Goal: Task Accomplishment & Management: Use online tool/utility

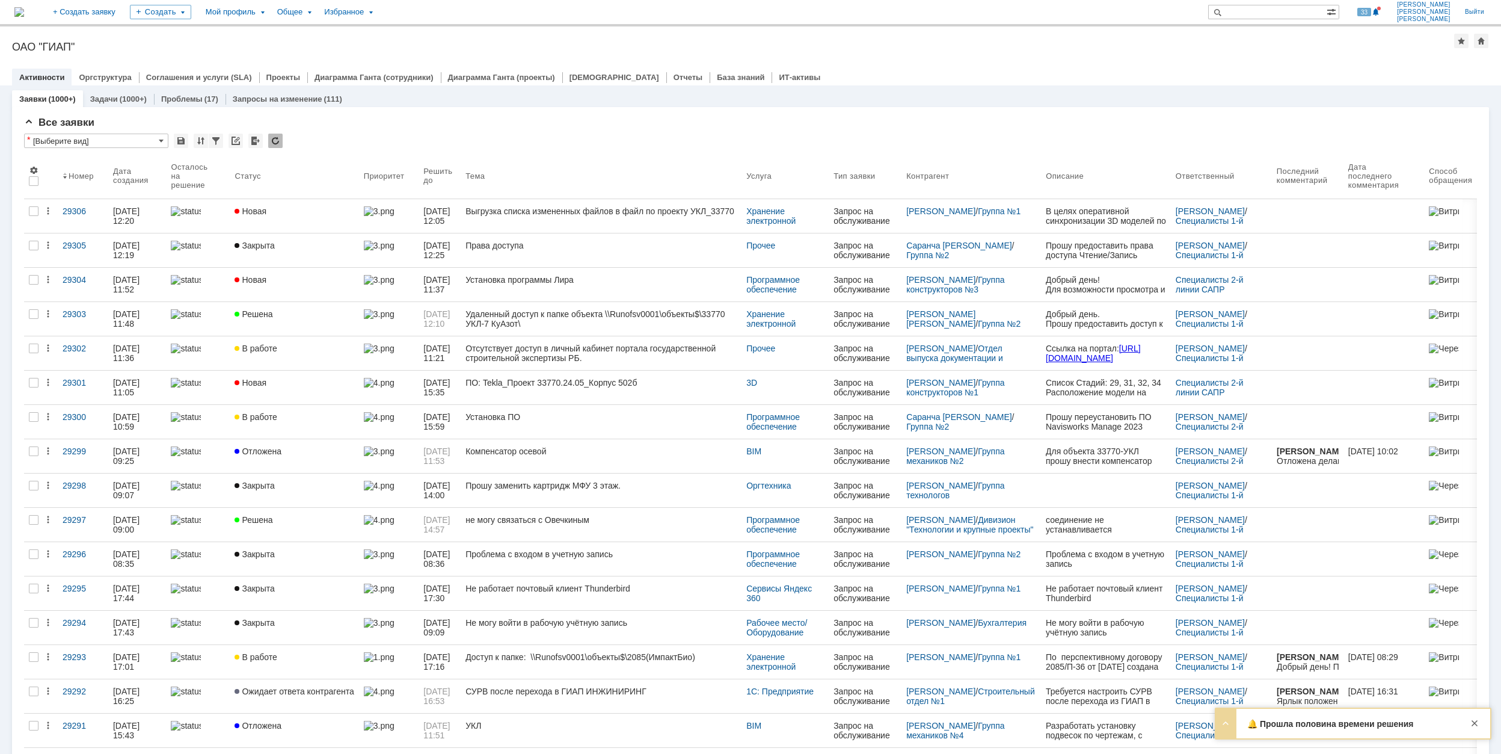
click at [1401, 722] on strong "🔔 Прошла половина времени решения заявки 29242" at bounding box center [1330, 729] width 166 height 20
click at [1225, 745] on div at bounding box center [1226, 752] width 14 height 14
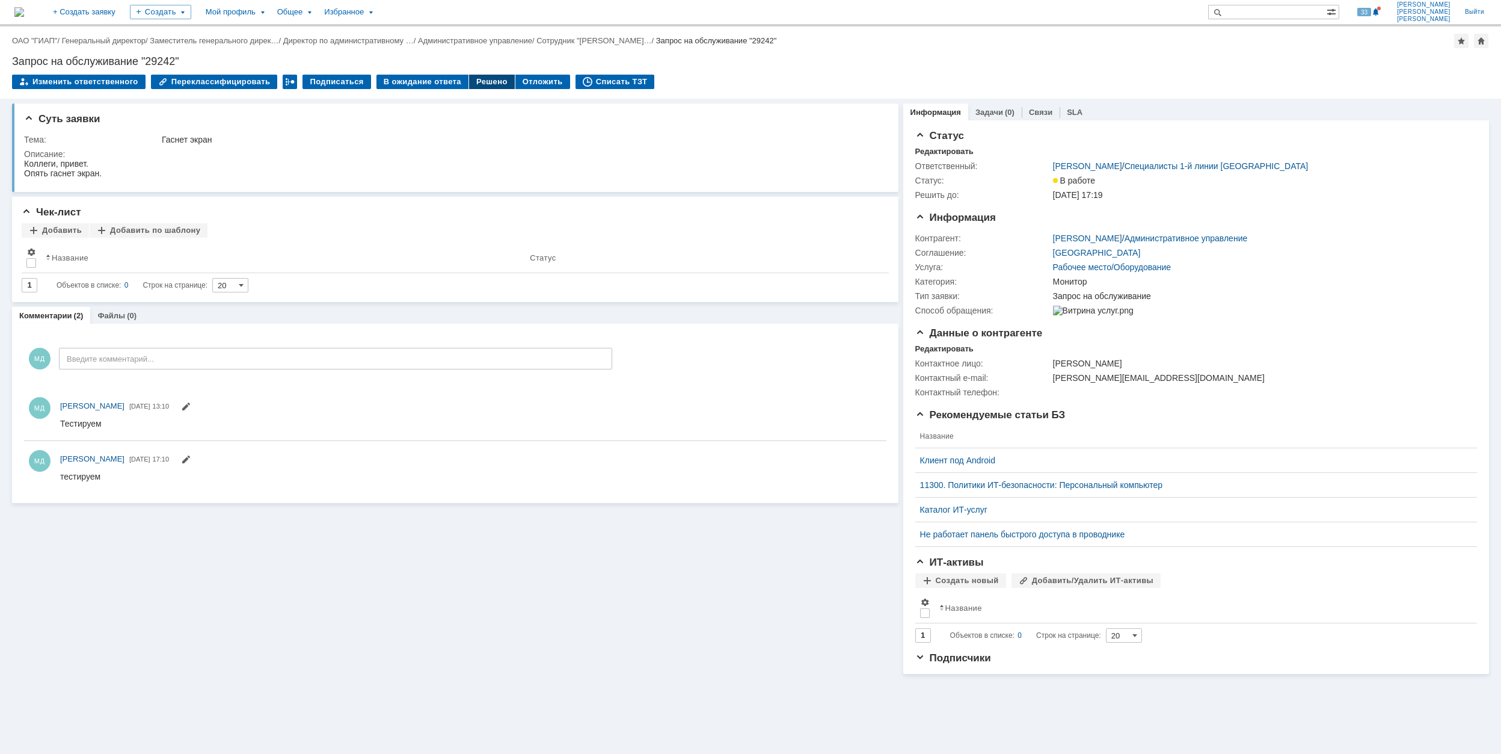
click at [481, 87] on div "Решено" at bounding box center [492, 82] width 46 height 14
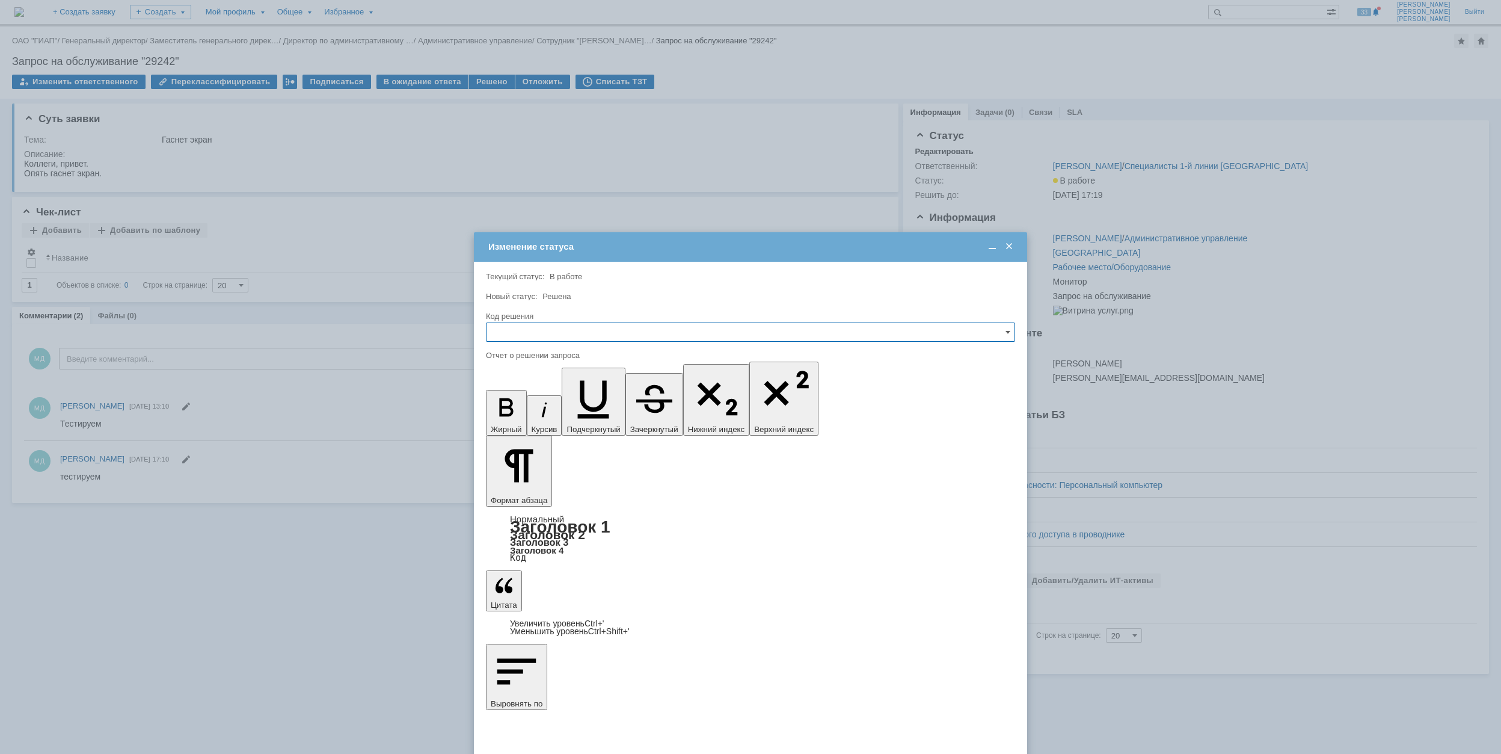
click at [602, 327] on input "text" at bounding box center [750, 331] width 529 height 19
click at [585, 414] on span "Решено" at bounding box center [751, 414] width 514 height 10
type input "Решено"
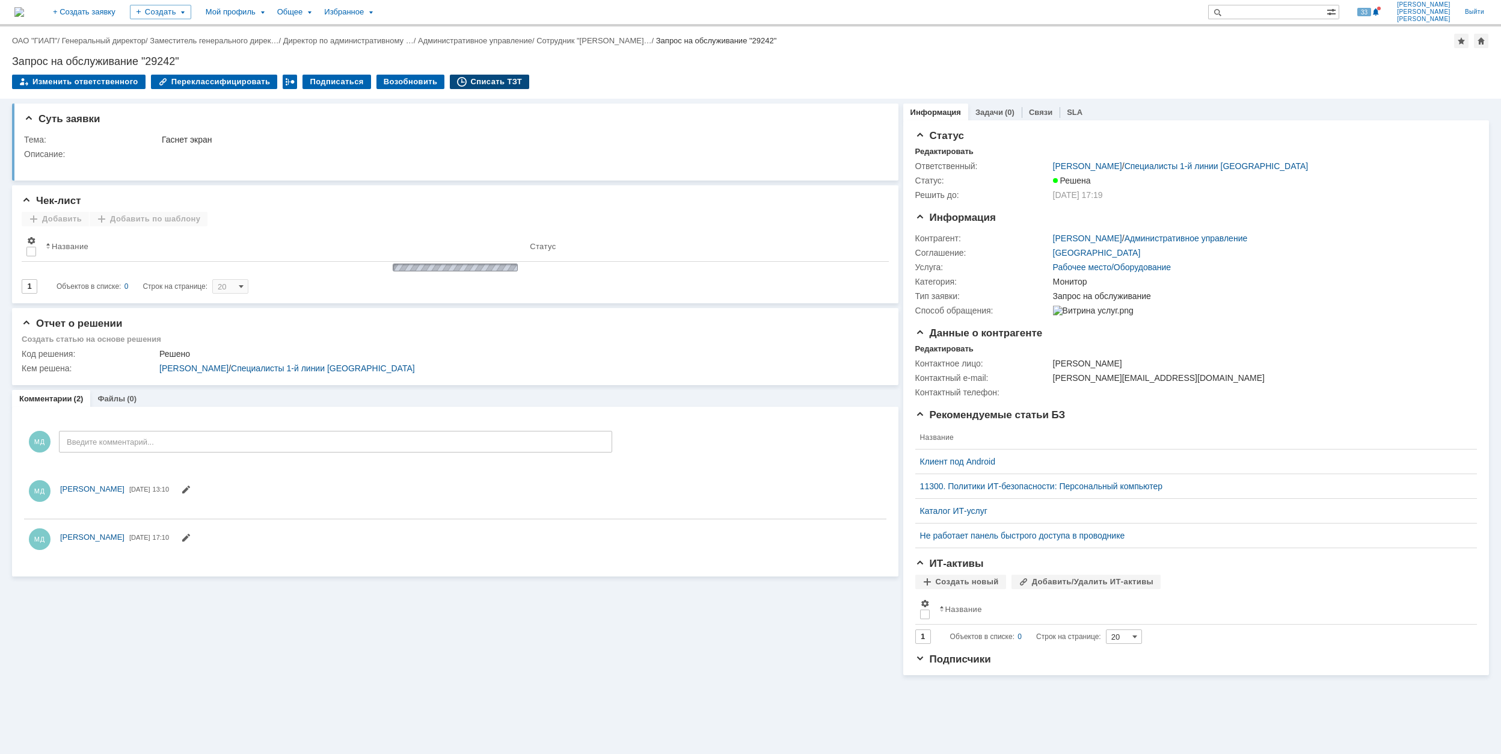
click at [470, 83] on div "Списать ТЗТ" at bounding box center [489, 82] width 79 height 14
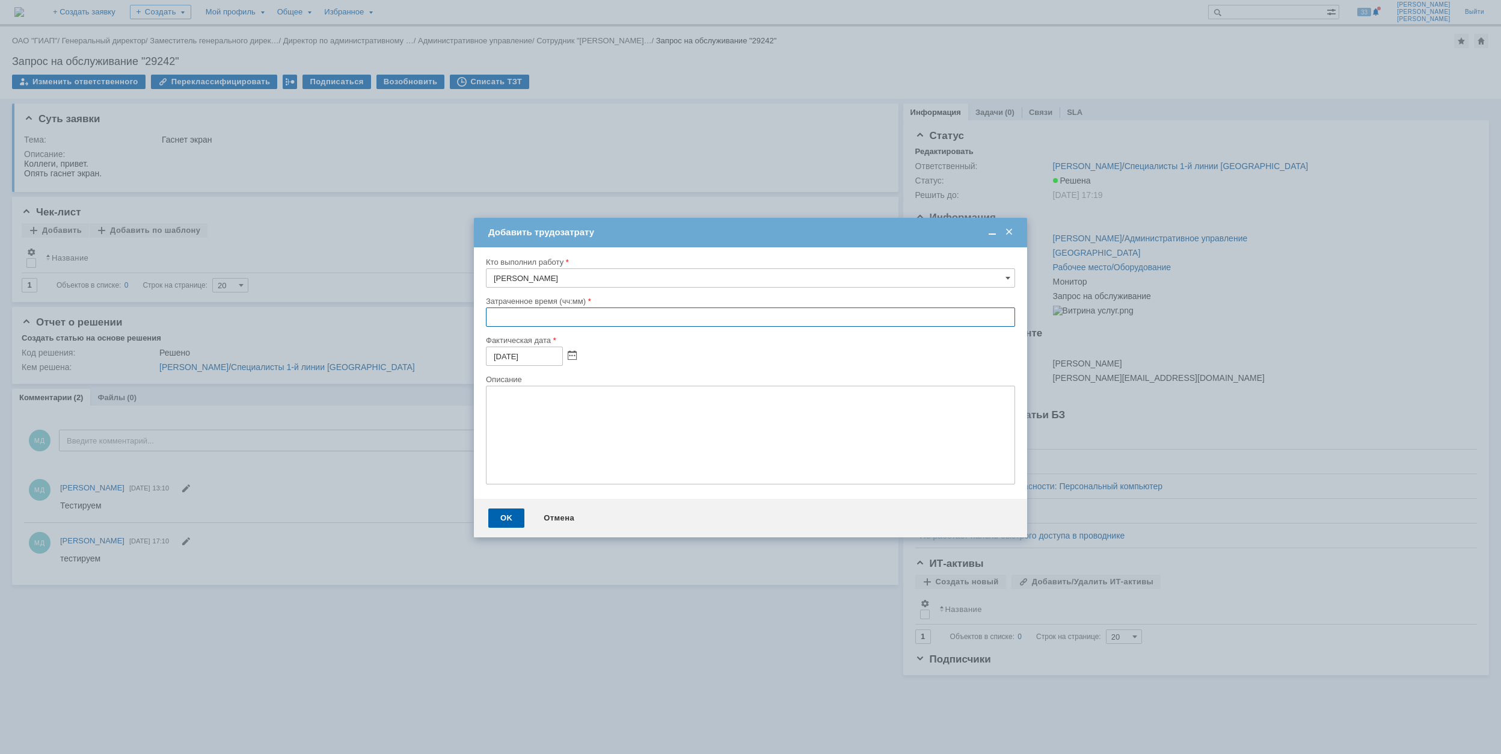
drag, startPoint x: 491, startPoint y: 321, endPoint x: 499, endPoint y: 284, distance: 37.5
click at [491, 320] on input "text" at bounding box center [750, 316] width 529 height 19
type input "00:40"
click at [503, 515] on div "OK" at bounding box center [506, 517] width 36 height 19
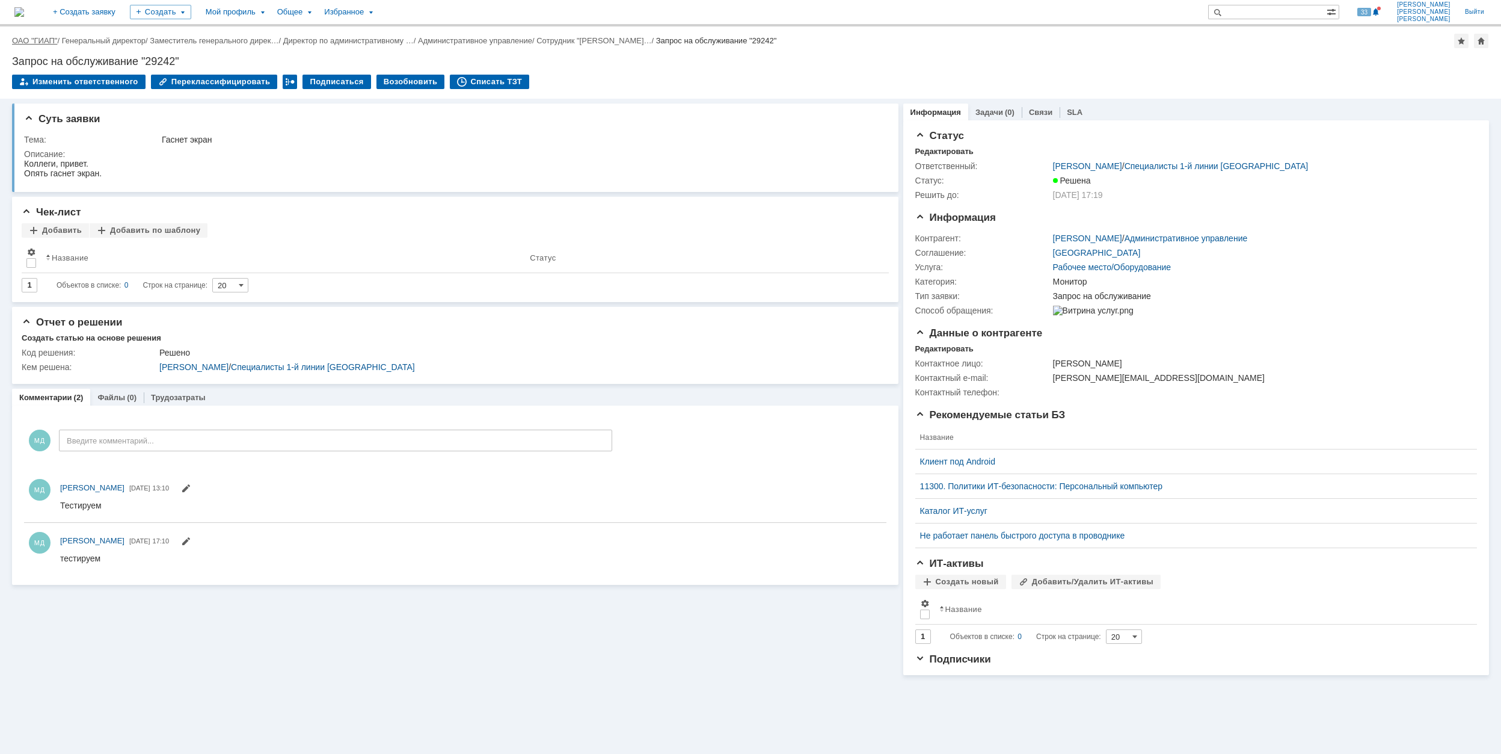
click at [35, 42] on link "ОАО "ГИАП"" at bounding box center [34, 40] width 45 height 9
